Goal: Use online tool/utility: Utilize a website feature to perform a specific function

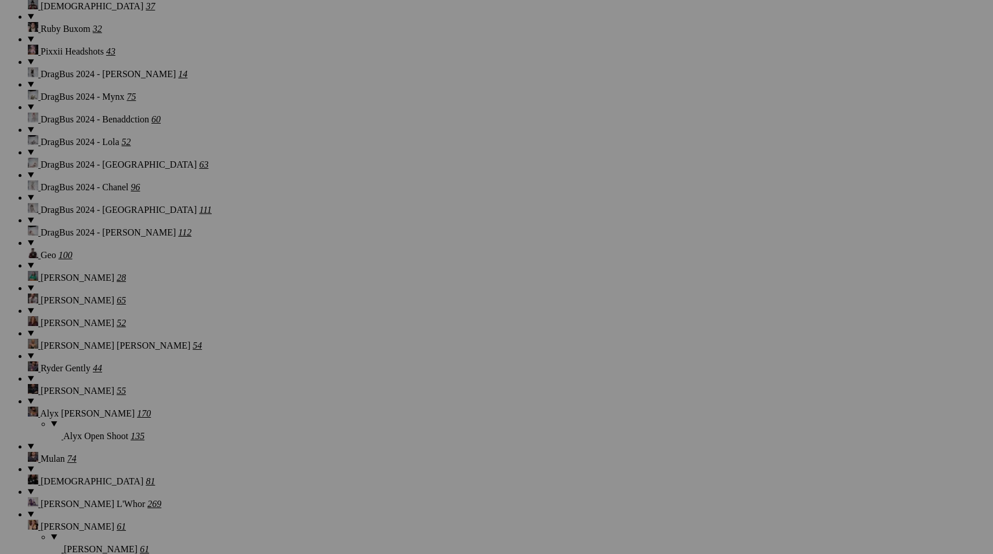
scroll to position [10881, 0]
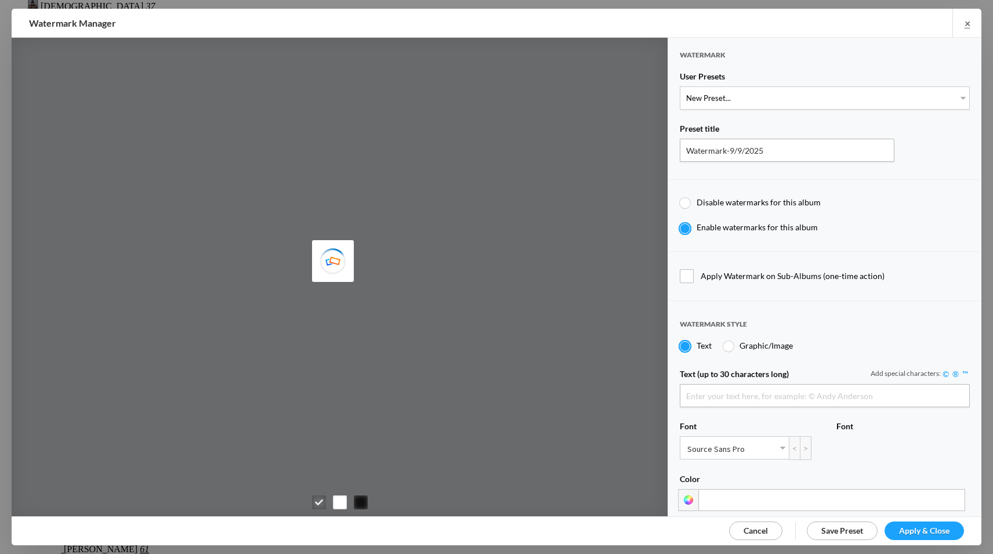
type input "[PERSON_NAME]"
select select "1: Object"
type input "PROOF TEXT"
type input "PROOF PROOF PROOF PROOF PROOF"
type input "0.5"
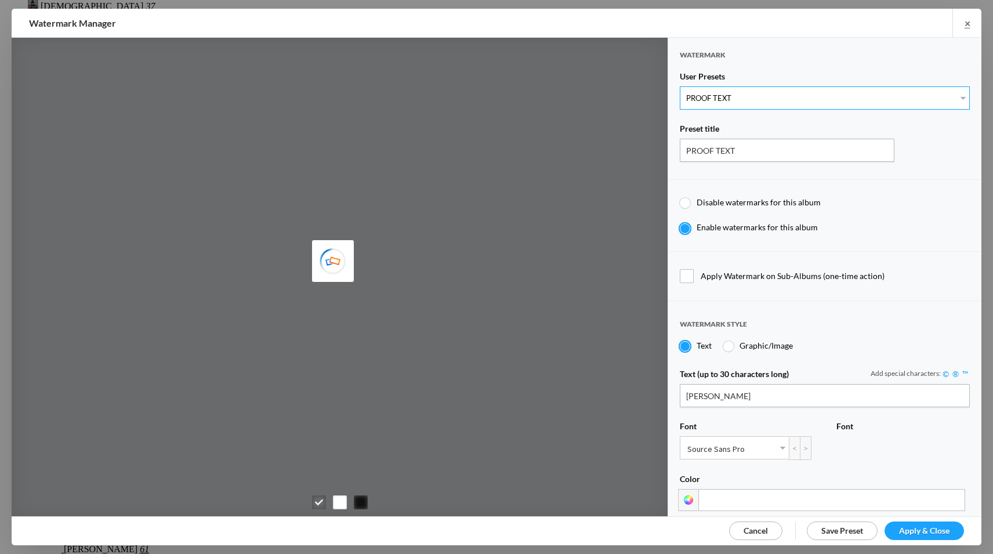
type input "128"
radio input "true"
type input "0"
radio input "false"
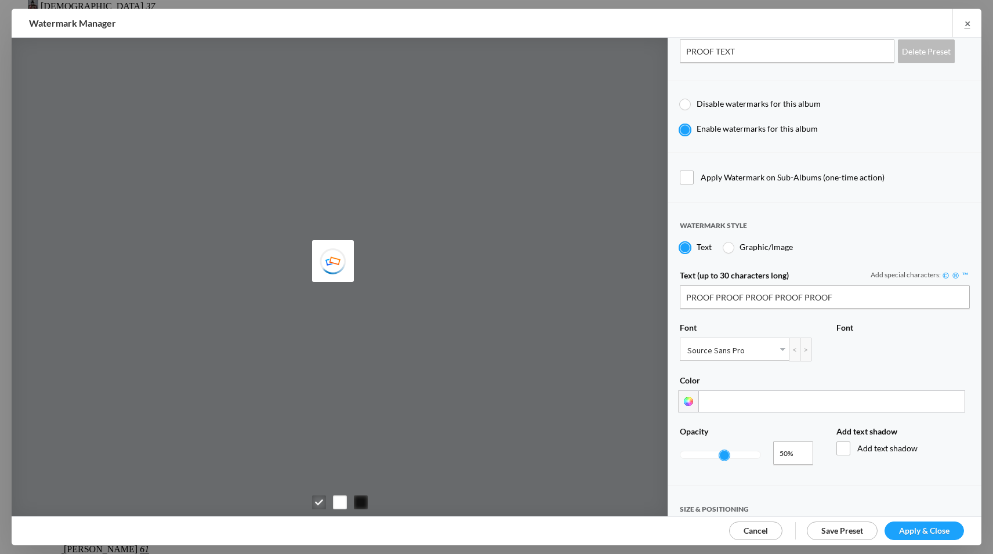
scroll to position [106, 0]
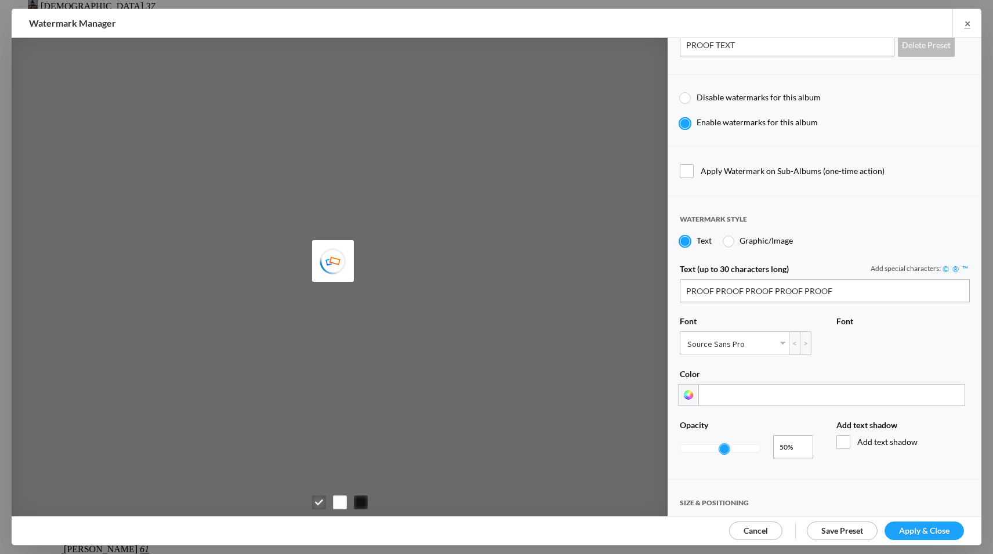
type input "0.25"
click at [700, 445] on div at bounding box center [720, 448] width 80 height 7
click at [901, 528] on span "Apply & Close" at bounding box center [924, 530] width 50 height 10
